Goal: Task Accomplishment & Management: Complete application form

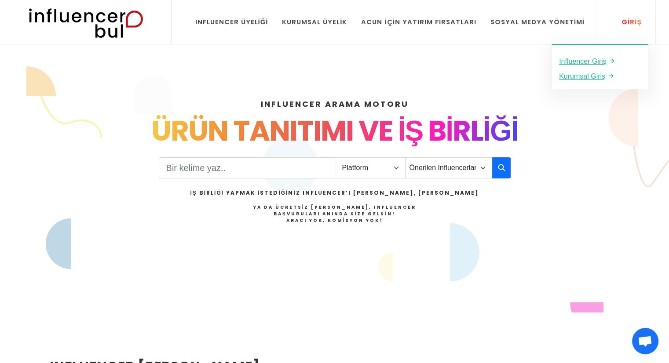
click at [633, 13] on link "Giriş" at bounding box center [626, 22] width 43 height 44
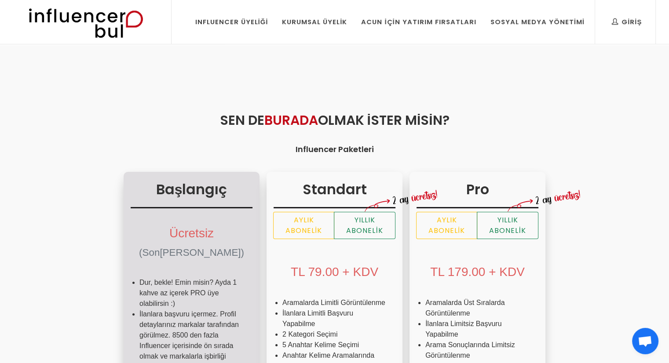
click at [131, 243] on div "Ücretsiz (Sonsuza Kadar)" at bounding box center [192, 241] width 122 height 59
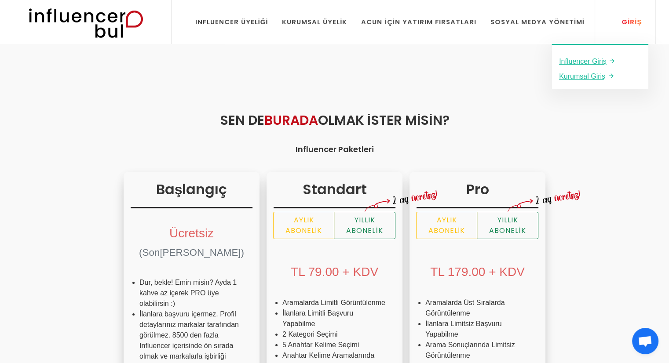
click at [638, 15] on link "Giriş" at bounding box center [626, 22] width 43 height 44
click at [612, 59] on icon at bounding box center [611, 60] width 7 height 11
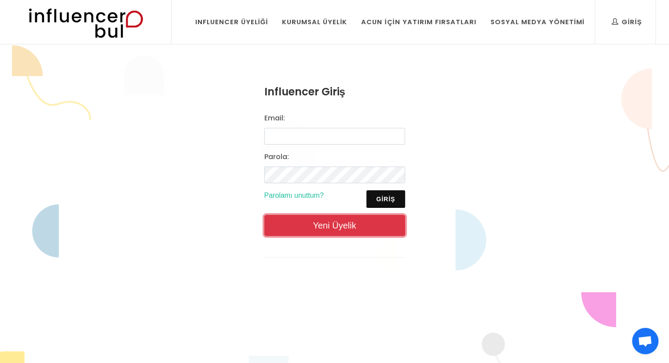
click at [345, 223] on link "Yeni Üyelik" at bounding box center [334, 225] width 141 height 21
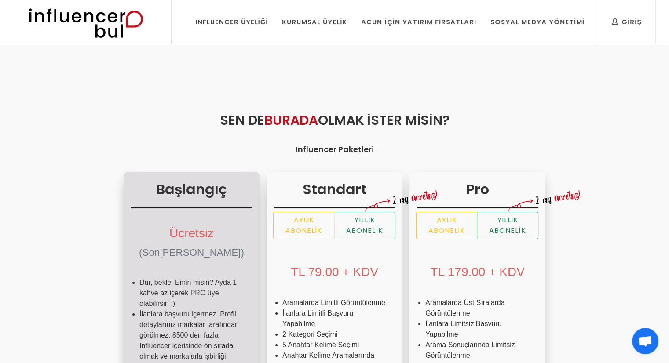
drag, startPoint x: 51, startPoint y: 270, endPoint x: 61, endPoint y: 269, distance: 9.2
click at [131, 271] on ul "Dur, bekle! Emin misin? Ayda 1 kahve az içerek PRO üye olabilirsin :) İlanlara …" at bounding box center [192, 334] width 122 height 127
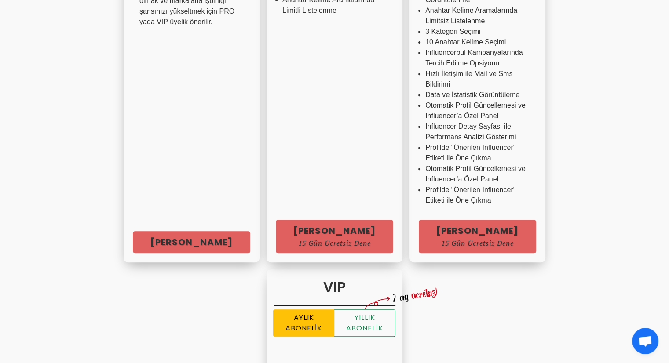
scroll to position [364, 0]
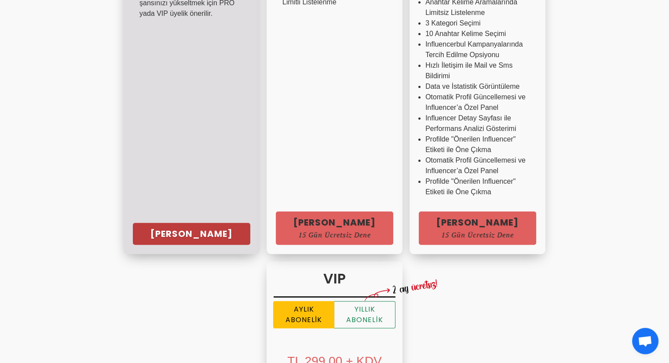
click at [154, 233] on link "Hemen Başla" at bounding box center [191, 234] width 117 height 22
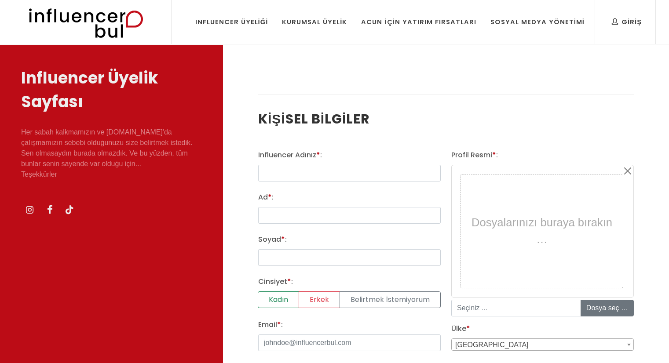
select select
click at [353, 171] on input "text" at bounding box center [349, 173] width 183 height 17
type input "nehircees"
click at [311, 207] on input "Ad * :" at bounding box center [349, 215] width 183 height 17
type input "nehir"
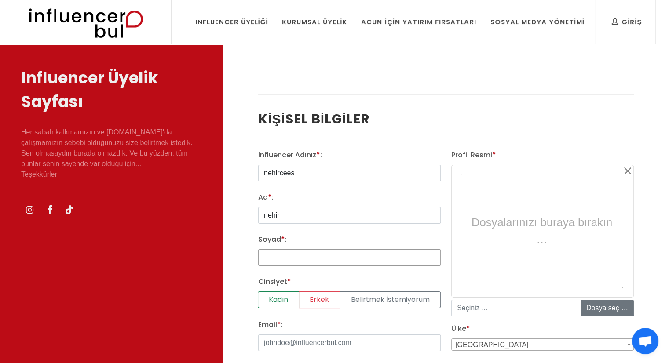
click at [282, 256] on input "Soyad * :" at bounding box center [349, 257] width 183 height 17
type input "ay"
click at [285, 298] on label "Kadın" at bounding box center [278, 300] width 41 height 17
click at [264, 297] on input "Kadın" at bounding box center [261, 295] width 6 height 6
radio input "true"
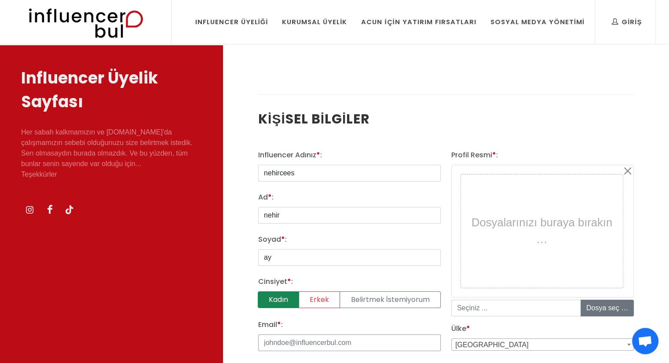
click at [345, 347] on input "Email * :" at bounding box center [349, 343] width 183 height 17
type input "nehirozenay@gmail.com"
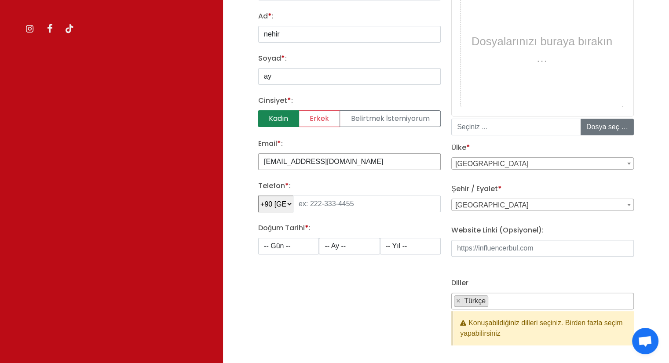
scroll to position [183, 0]
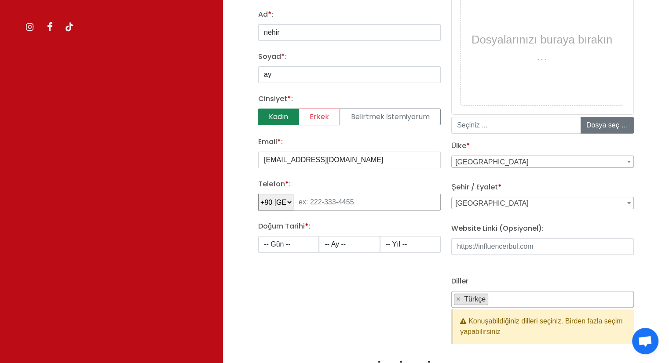
click at [324, 200] on input "tel" at bounding box center [367, 202] width 148 height 17
type input "5"
type input "507 644 31 12"
click at [285, 241] on select "-- Gün -- 1 2 3 4 5 6 7 8 9 10 11 12 13 14 15 16 17 18 19 20 21 22 23 24 25 26 …" at bounding box center [288, 244] width 61 height 17
select select "31"
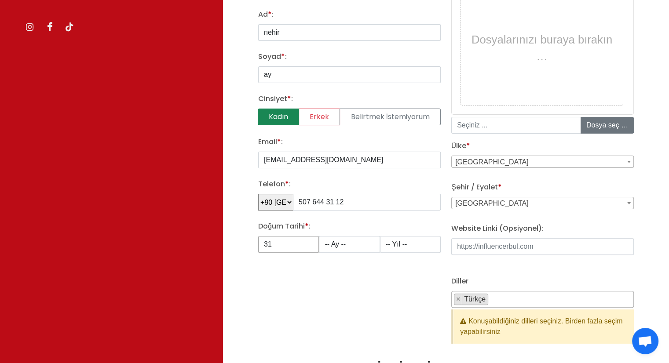
click at [258, 236] on select "-- Gün -- 1 2 3 4 5 6 7 8 9 10 11 12 13 14 15 16 17 18 19 20 21 22 23 24 25 26 …" at bounding box center [288, 244] width 61 height 17
click at [339, 241] on select "-- Ay -- 1 2 3 4 5 6 7 8 9 10 11 12" at bounding box center [349, 244] width 61 height 17
select select "12"
click at [319, 236] on select "-- Ay -- 1 2 3 4 5 6 7 8 9 10 11 12" at bounding box center [349, 244] width 61 height 17
click at [404, 245] on select "-- Yıl -- 2008 2007 2006 2005 2004 2003 2002 2001 2000 1999 1998 1997 1996 1995…" at bounding box center [410, 244] width 61 height 17
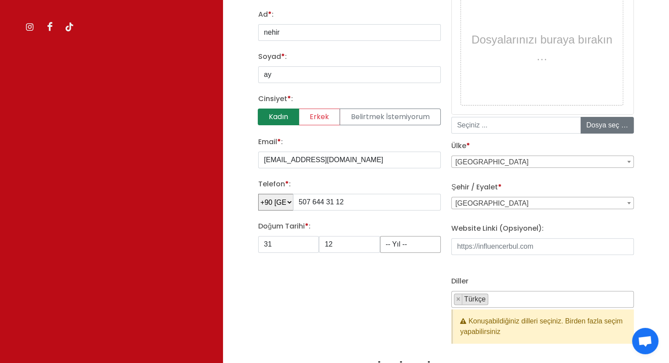
select select "2005"
click at [407, 263] on div "Influencer Adınız * : nehircees Ad * : nehir Soyad * : ay Cinsiyet * : Kadın Er…" at bounding box center [349, 162] width 193 height 391
click at [511, 204] on span "Adana" at bounding box center [543, 204] width 182 height 12
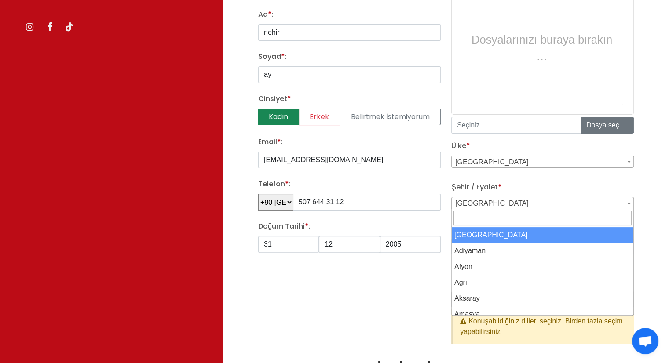
click at [482, 216] on input "Search" at bounding box center [543, 218] width 178 height 15
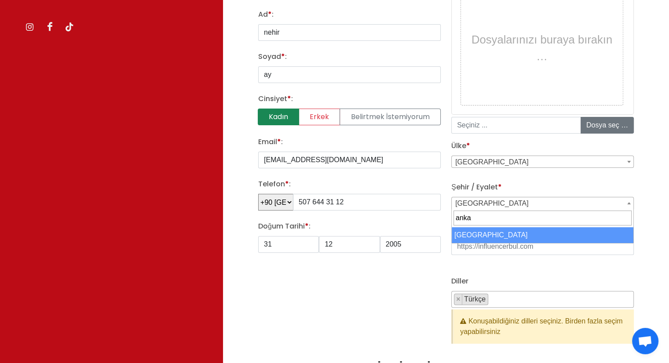
type input "anka"
select select "3669"
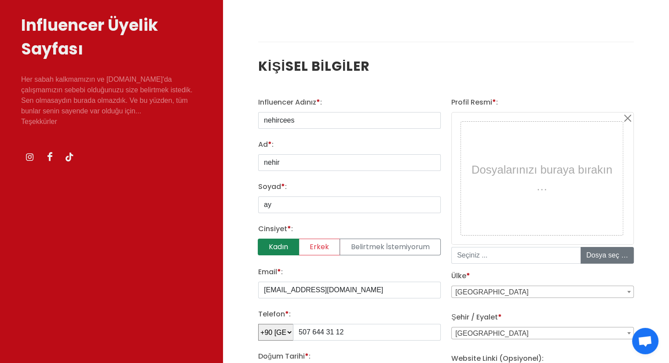
scroll to position [49, 0]
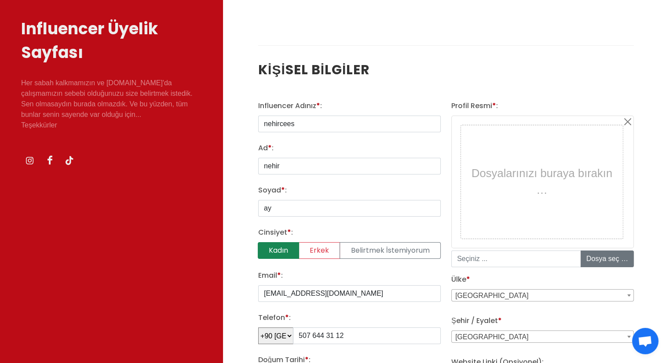
click at [534, 185] on div "Dosyalarınızı buraya bırakın …" at bounding box center [541, 182] width 157 height 109
click at [602, 259] on input "file" at bounding box center [647, 259] width 133 height 16
type input "C:\fakepath\IMG_6770 (2).JPG"
type input "IMG_6770 _2_.JPG"
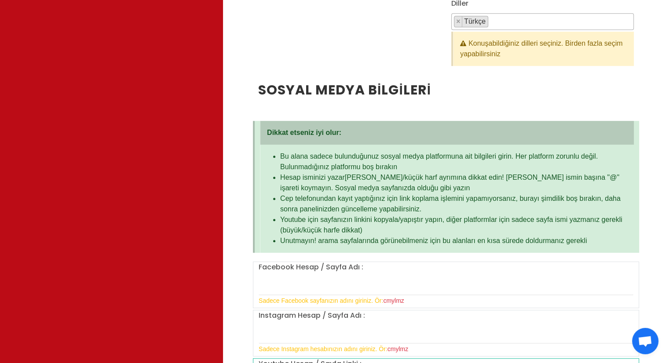
scroll to position [628, 0]
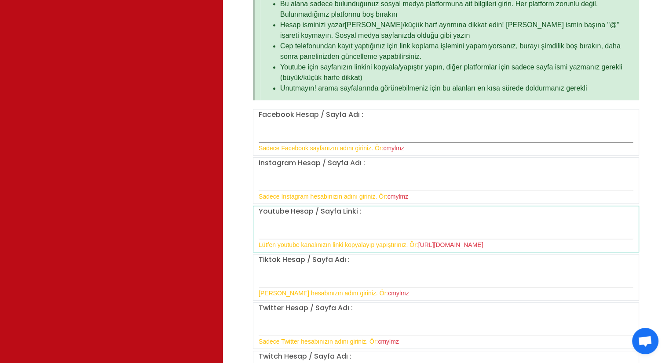
click at [417, 127] on input "text" at bounding box center [446, 133] width 375 height 18
type input "nehircees"
click at [274, 178] on input "text" at bounding box center [446, 182] width 375 height 18
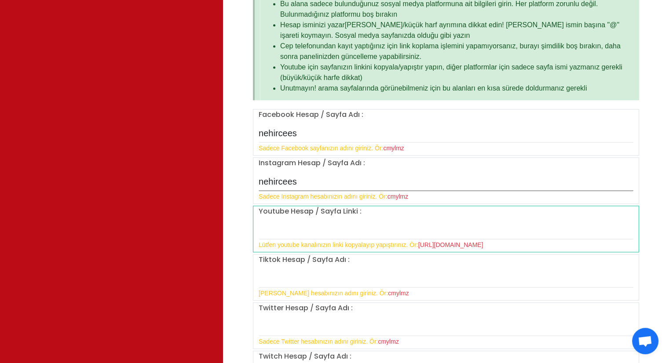
type input "nehircees"
click at [358, 136] on input "nehircees" at bounding box center [446, 133] width 375 height 18
type input "nehir ay"
click at [292, 275] on input "text" at bounding box center [446, 279] width 375 height 18
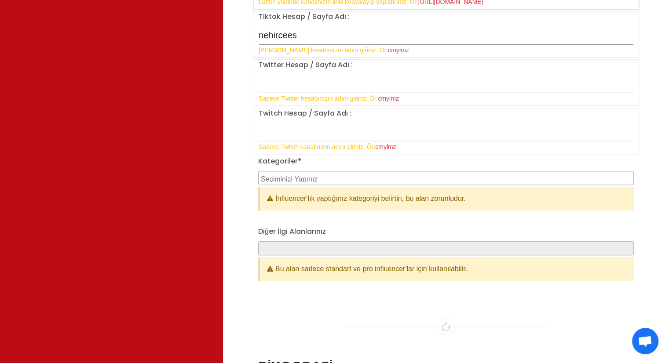
scroll to position [873, 0]
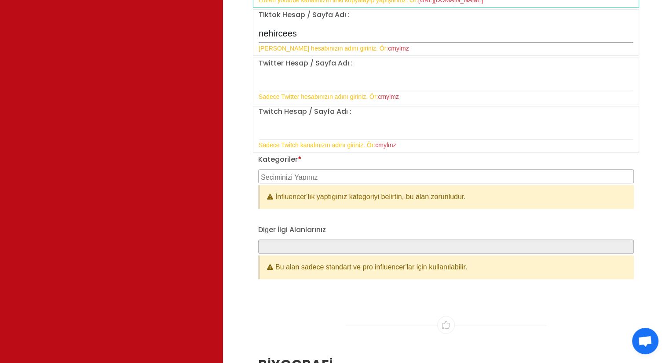
type input "nehircees"
click at [343, 175] on textarea "Search" at bounding box center [447, 176] width 373 height 8
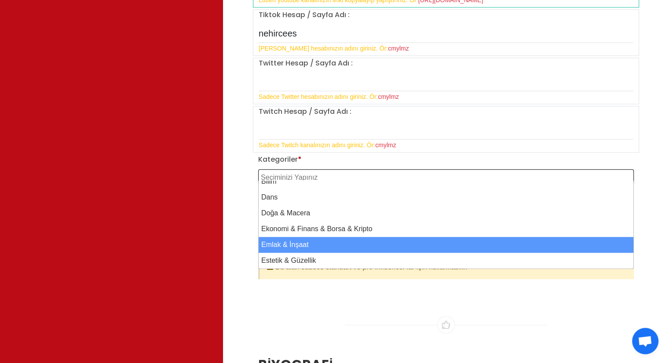
scroll to position [102, 0]
select select "11"
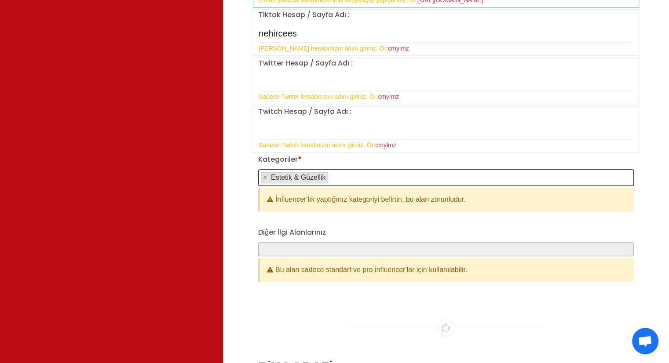
scroll to position [85, 0]
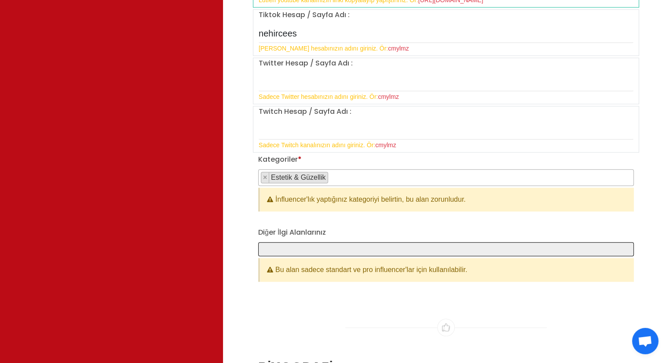
click at [336, 248] on span at bounding box center [446, 249] width 376 height 14
click at [285, 243] on span at bounding box center [446, 249] width 376 height 14
click at [293, 249] on span at bounding box center [446, 249] width 376 height 14
click at [267, 242] on span at bounding box center [446, 249] width 376 height 14
click at [274, 242] on span at bounding box center [446, 249] width 376 height 14
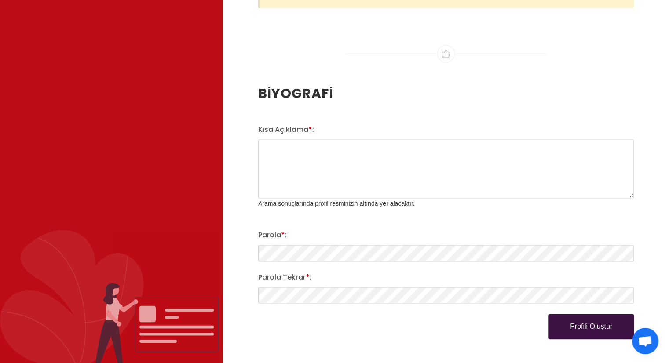
scroll to position [1181, 0]
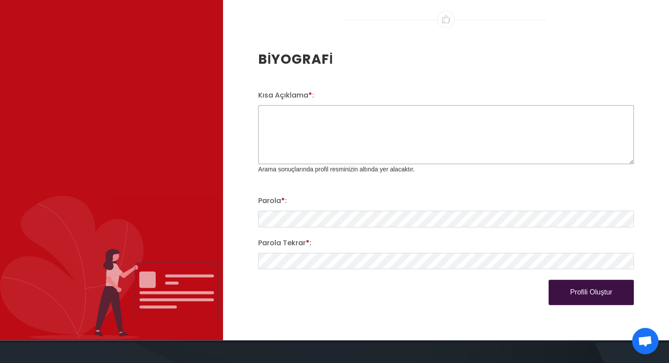
click at [297, 149] on textarea "Kısa Açıklama * :" at bounding box center [446, 134] width 376 height 59
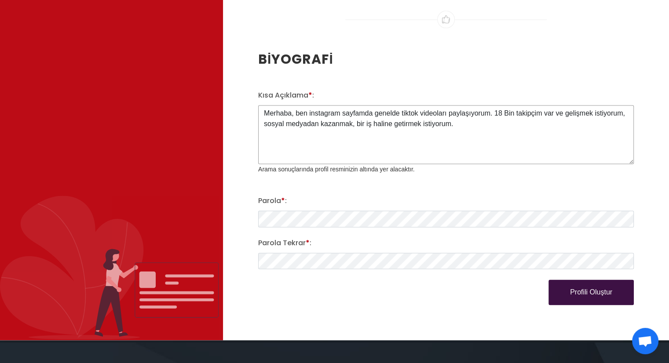
type textarea "Merhaba, ben instagram sayfamda genelde tiktok videoları paylaşıyorum. 18 Bin t…"
click at [576, 285] on button "Profili Oluştur" at bounding box center [591, 293] width 85 height 26
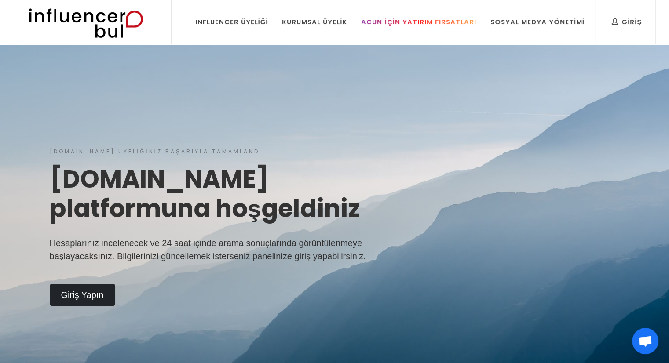
click at [415, 23] on div "Acun İçin Yatırım Fırsatları" at bounding box center [418, 22] width 115 height 10
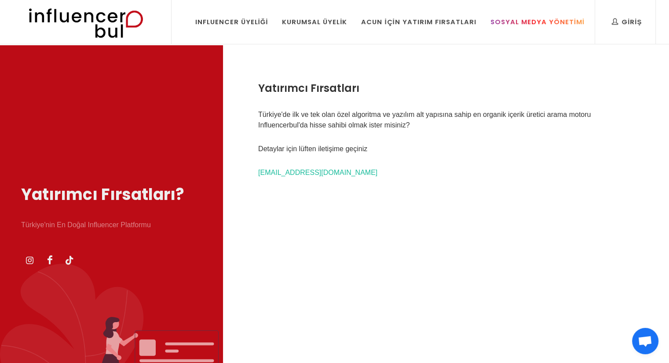
click at [554, 19] on div "Sosyal Medya Yönetimi" at bounding box center [537, 22] width 94 height 10
